Goal: Information Seeking & Learning: Learn about a topic

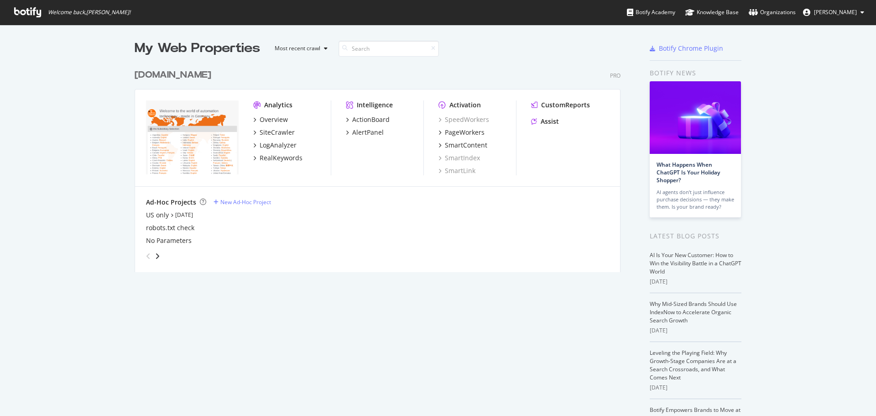
scroll to position [409, 862]
click at [268, 130] on div "SiteCrawler" at bounding box center [277, 132] width 35 height 9
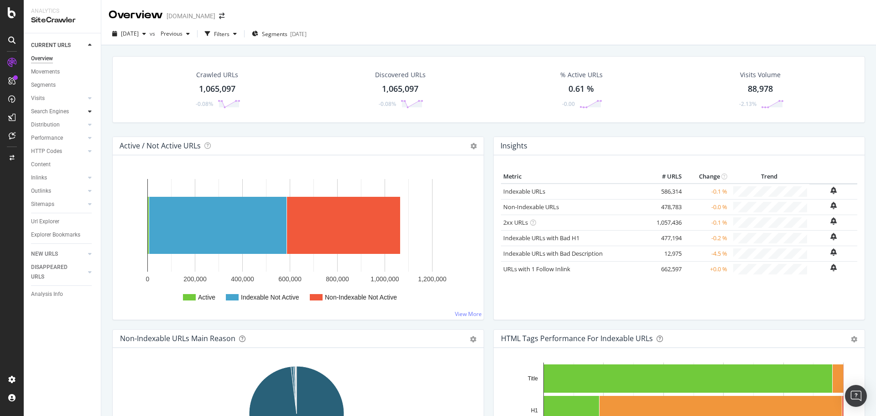
click at [89, 111] on icon at bounding box center [90, 111] width 4 height 5
click at [62, 140] on link "Segments" at bounding box center [64, 138] width 59 height 10
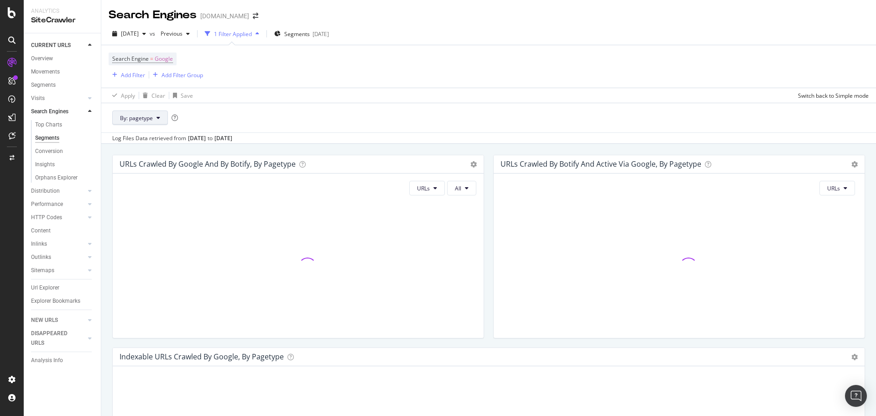
click at [155, 120] on button "By: pagetype" at bounding box center [140, 117] width 56 height 15
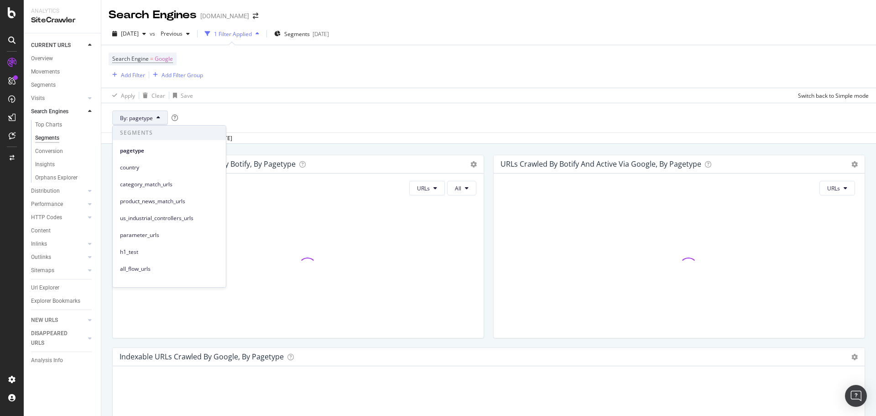
click at [201, 67] on div "Search Engine = Google Add Filter Add Filter Group" at bounding box center [156, 66] width 94 height 28
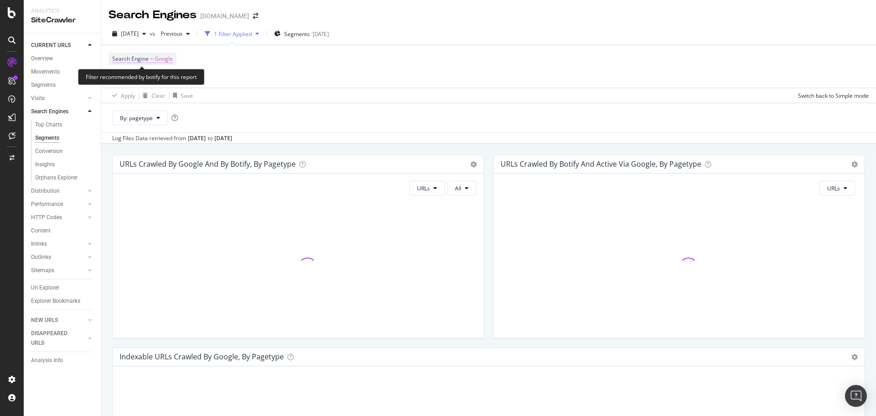
click at [165, 57] on span "Google" at bounding box center [164, 58] width 18 height 13
click at [141, 82] on icon at bounding box center [142, 80] width 6 height 5
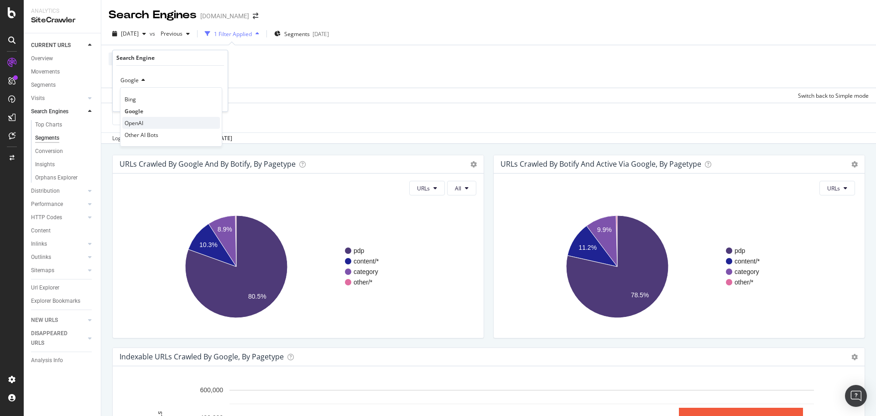
click at [142, 126] on span "OpenAI" at bounding box center [134, 123] width 19 height 8
click at [214, 101] on div "Apply" at bounding box center [213, 100] width 14 height 8
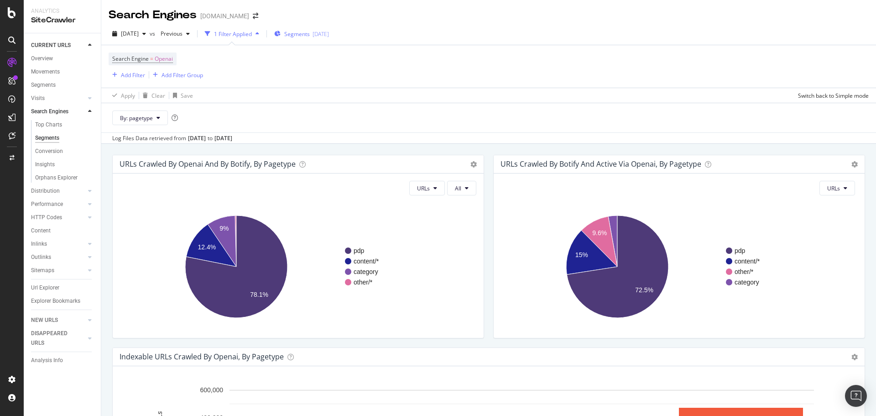
click at [281, 32] on icon "button" at bounding box center [277, 33] width 6 height 5
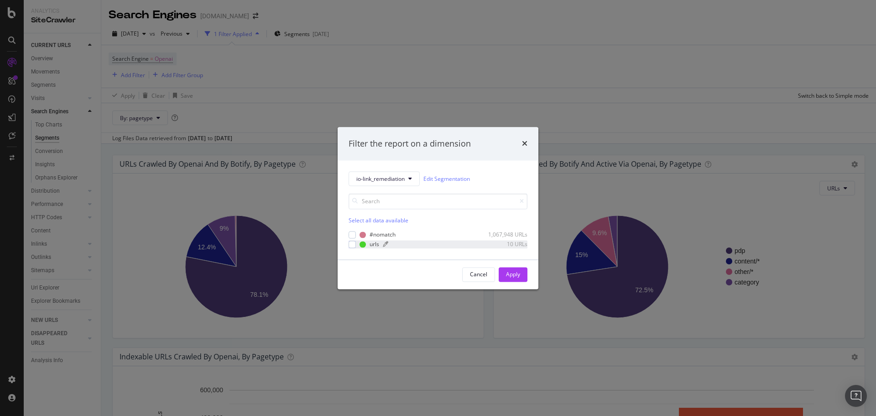
click at [430, 246] on div "modal" at bounding box center [431, 243] width 96 height 5
click at [519, 271] on div "Apply" at bounding box center [513, 274] width 14 height 8
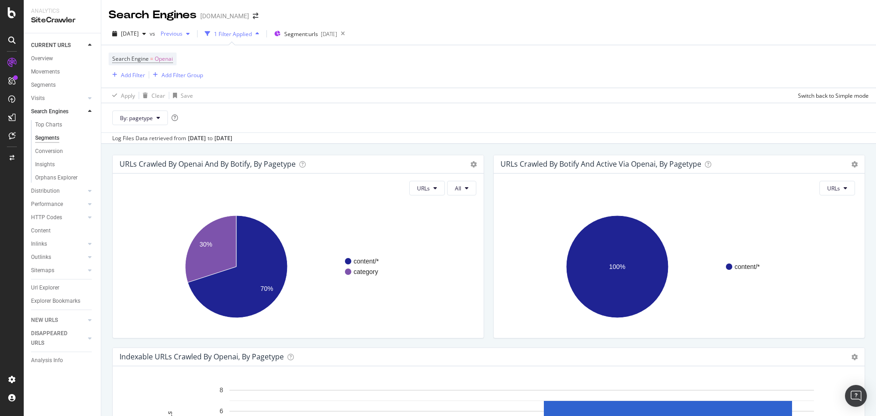
click at [183, 35] on span "Previous" at bounding box center [170, 34] width 26 height 8
click at [196, 101] on div "[DATE]" at bounding box center [202, 100] width 49 height 8
click at [146, 115] on span "By: pagetype" at bounding box center [136, 118] width 33 height 8
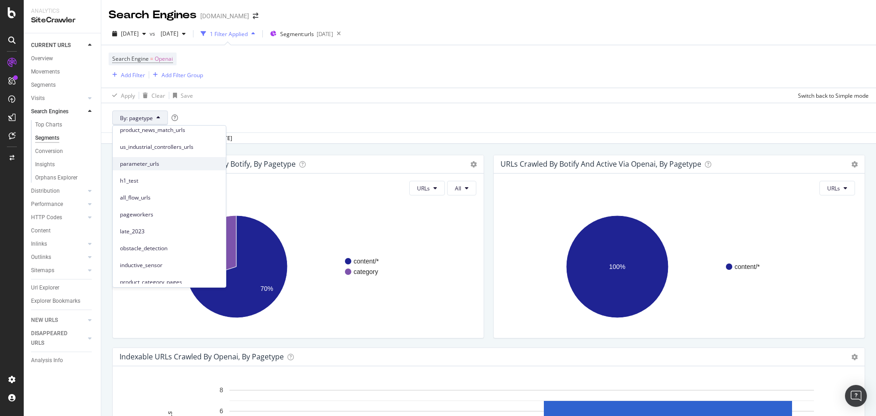
scroll to position [144, 0]
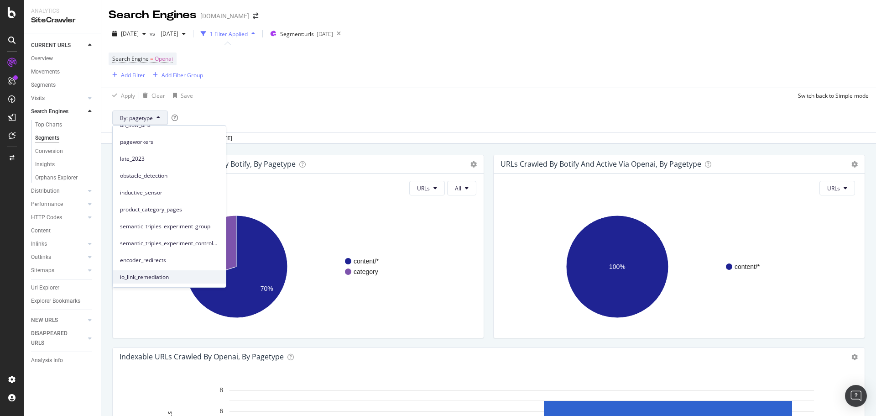
click at [176, 280] on span "io_link_remediation" at bounding box center [169, 277] width 99 height 8
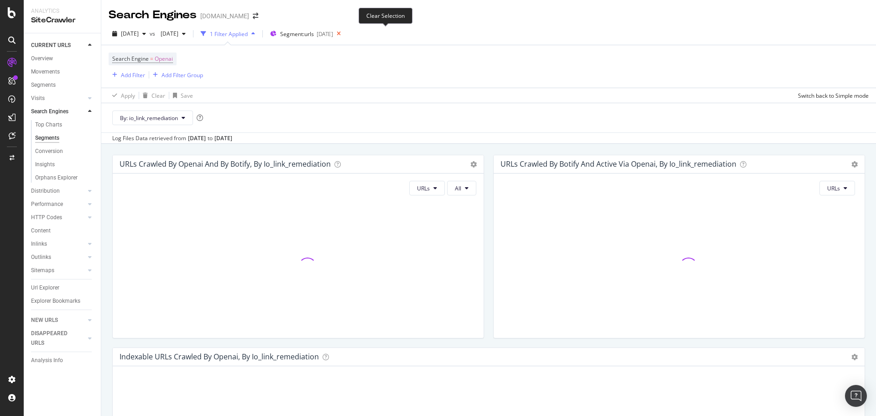
click at [344, 36] on icon at bounding box center [338, 33] width 11 height 13
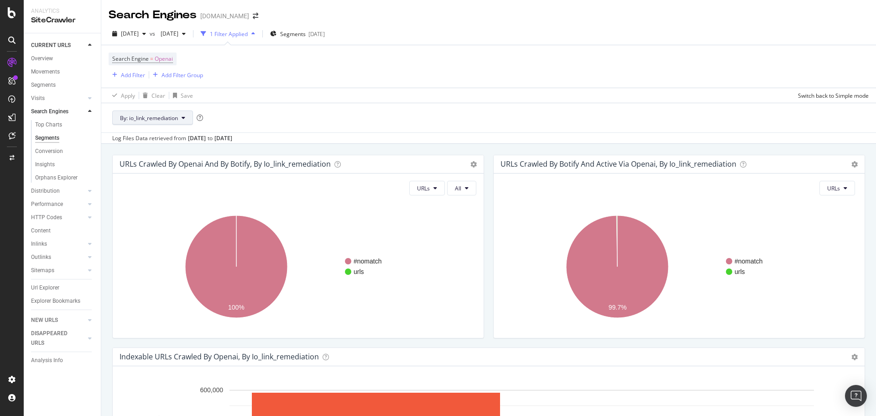
click at [171, 112] on button "By: io_link_remediation" at bounding box center [152, 117] width 81 height 15
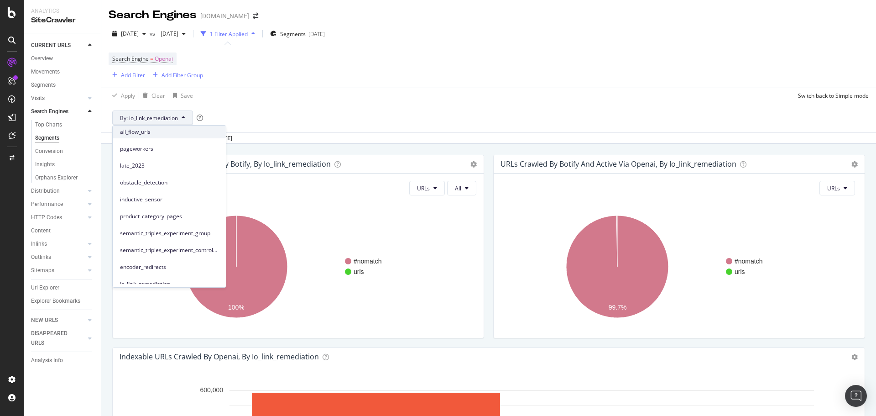
scroll to position [144, 0]
click at [155, 274] on span "io_link_remediation" at bounding box center [169, 277] width 99 height 8
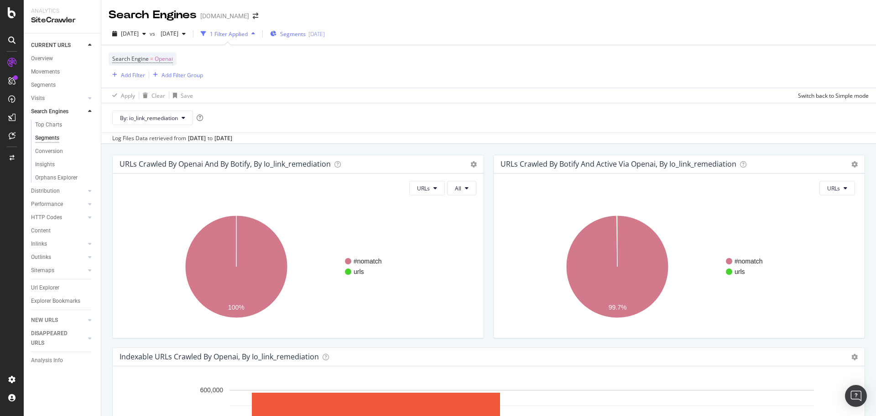
click at [325, 35] on div "[DATE]" at bounding box center [316, 34] width 16 height 8
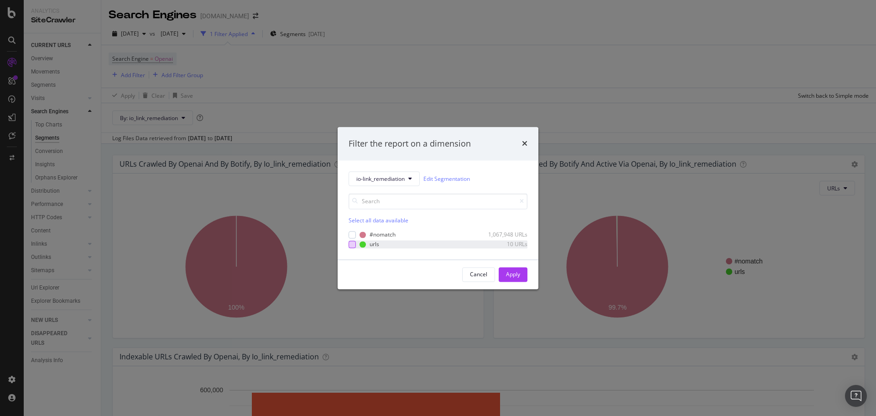
click at [349, 246] on div "modal" at bounding box center [352, 243] width 7 height 7
click at [512, 268] on div "Apply" at bounding box center [513, 274] width 14 height 14
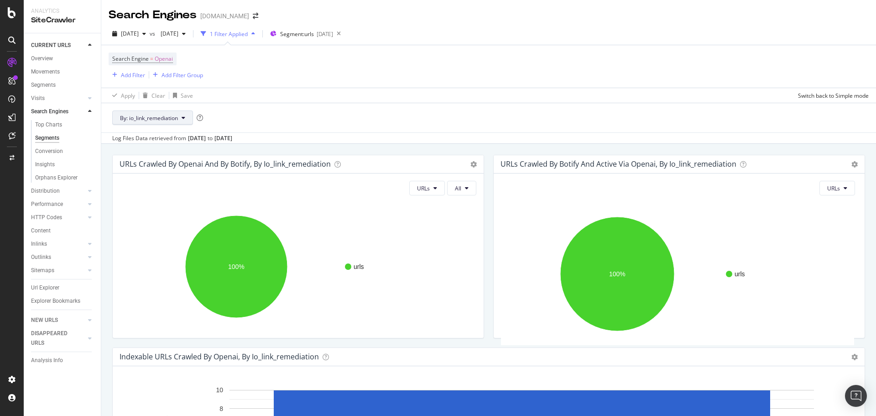
click at [180, 113] on button "By: io_link_remediation" at bounding box center [152, 117] width 81 height 15
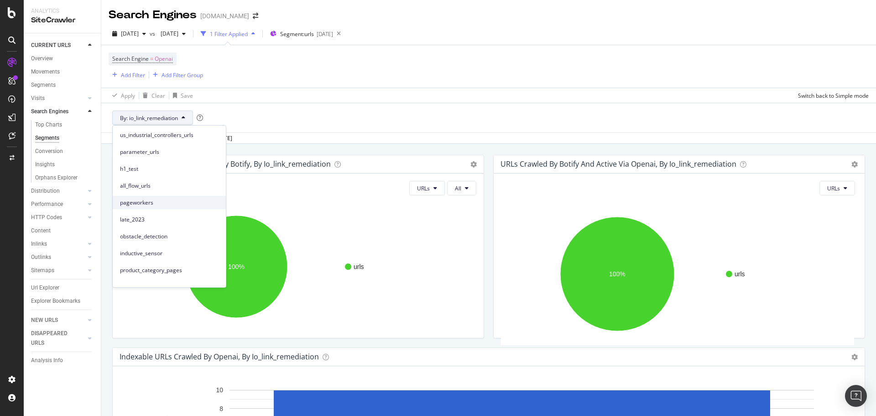
scroll to position [144, 0]
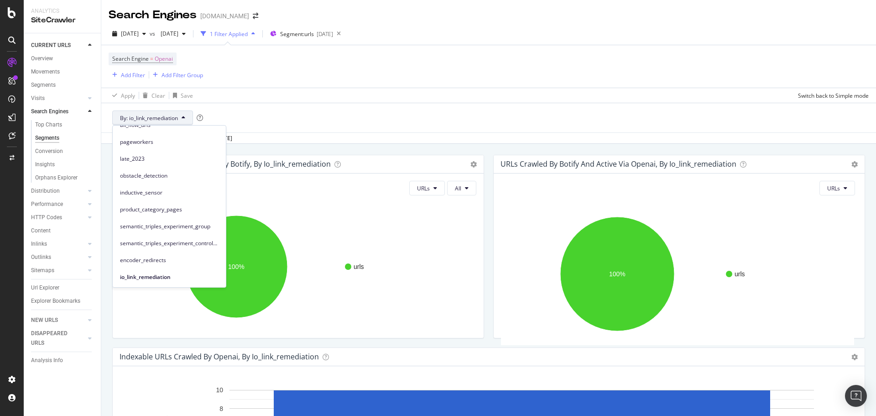
click at [465, 65] on div "Search Engine = Openai Add Filter Add Filter Group" at bounding box center [489, 66] width 760 height 42
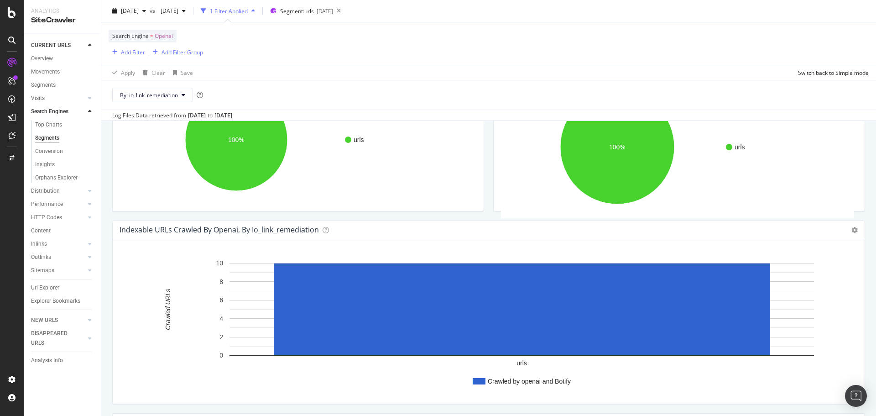
scroll to position [0, 0]
